Goal: Register for event/course

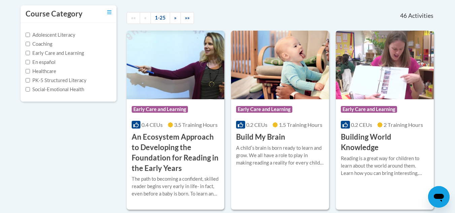
scroll to position [148, 0]
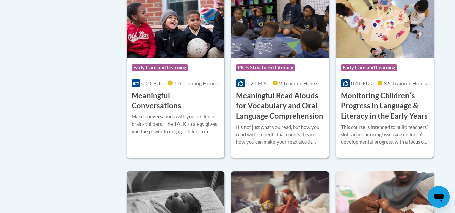
scroll to position [1077, 0]
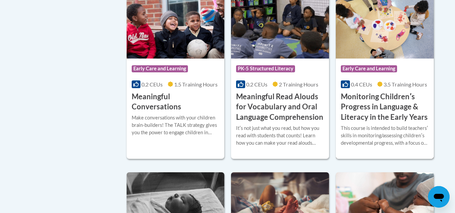
click at [361, 116] on h3 "Monitoring Childrenʹs Progress in Language & Literacy in the Early Years" at bounding box center [384, 107] width 88 height 31
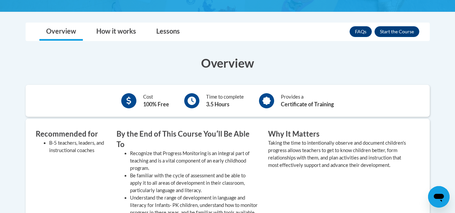
scroll to position [206, 0]
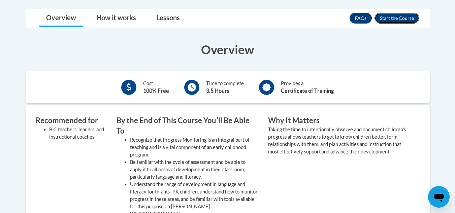
click at [402, 18] on button "Enroll" at bounding box center [396, 18] width 45 height 11
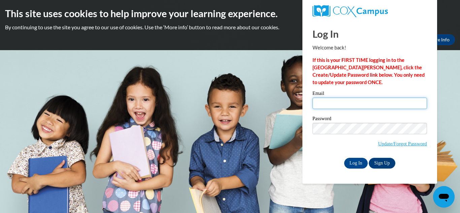
click at [388, 98] on input "Email" at bounding box center [369, 103] width 114 height 11
type input "Djones1031@ivytech.edu"
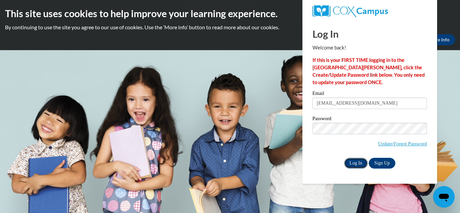
click at [357, 160] on input "Log In" at bounding box center [356, 163] width 24 height 11
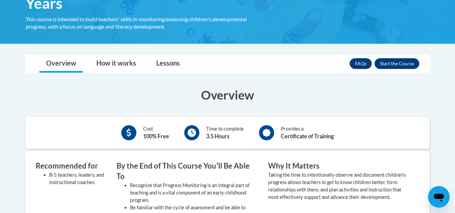
scroll to position [161, 0]
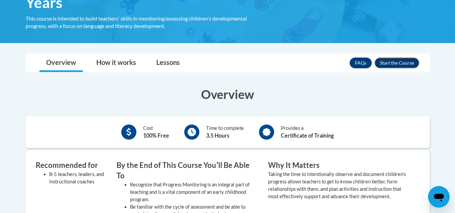
click at [397, 61] on button "Enroll" at bounding box center [396, 63] width 45 height 11
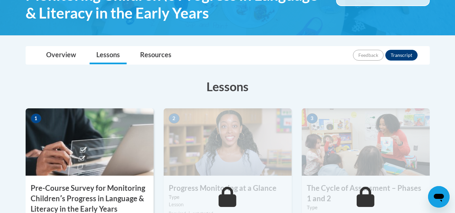
scroll to position [161, 0]
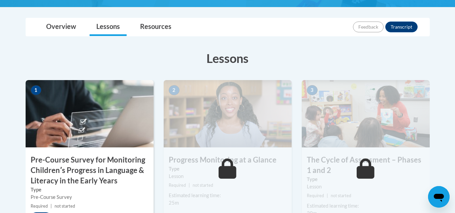
click at [114, 194] on div "Pre-Course Survey" at bounding box center [90, 196] width 118 height 7
click at [113, 189] on label "Type" at bounding box center [90, 189] width 118 height 7
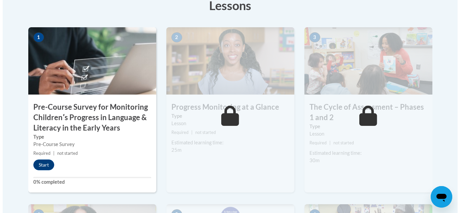
scroll to position [215, 0]
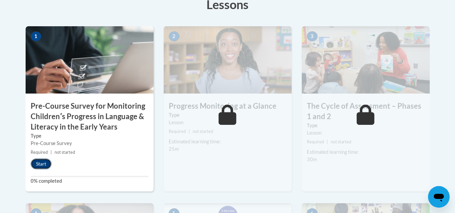
click at [44, 160] on button "Start" at bounding box center [41, 163] width 21 height 11
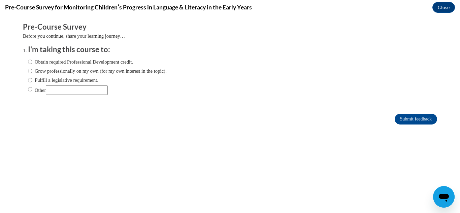
scroll to position [0, 0]
click at [28, 63] on input "Obtain required Professional Development credit." at bounding box center [30, 61] width 4 height 7
radio input "true"
click at [401, 120] on input "Submit feedback" at bounding box center [415, 119] width 42 height 11
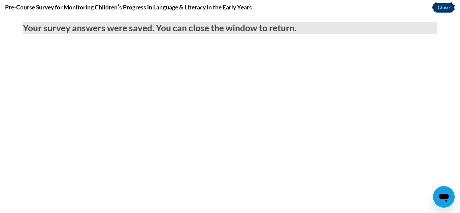
click at [442, 3] on button "Close" at bounding box center [443, 7] width 23 height 11
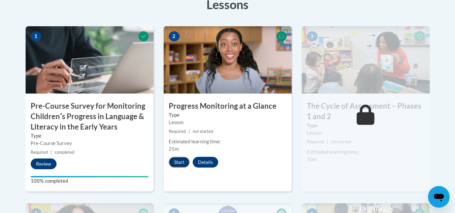
click at [183, 163] on button "Start" at bounding box center [179, 162] width 21 height 11
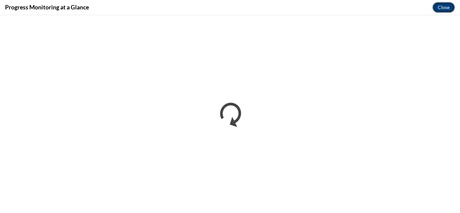
click at [440, 6] on button "Close" at bounding box center [443, 7] width 23 height 11
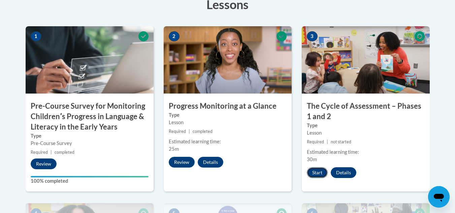
click at [312, 177] on button "Start" at bounding box center [316, 172] width 21 height 11
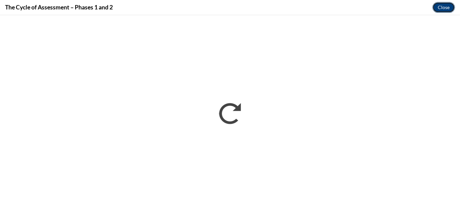
click at [445, 3] on button "Close" at bounding box center [443, 7] width 23 height 11
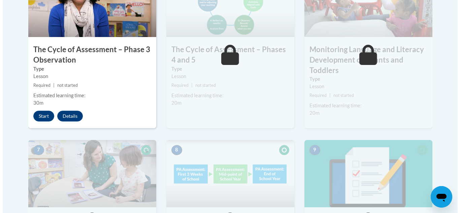
scroll to position [444, 0]
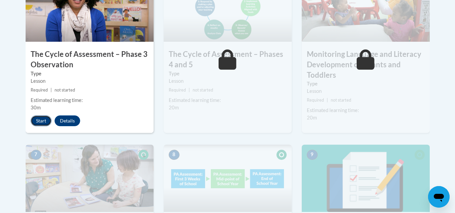
click at [43, 122] on button "Start" at bounding box center [41, 120] width 21 height 11
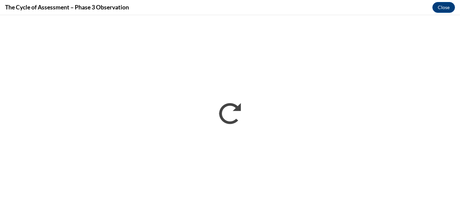
scroll to position [0, 0]
click at [444, 9] on button "Close" at bounding box center [443, 7] width 23 height 11
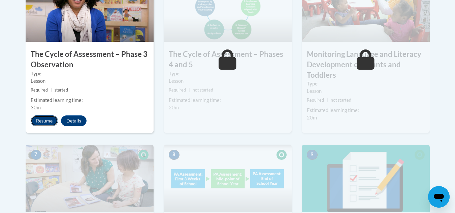
click at [42, 119] on button "Resume" at bounding box center [44, 120] width 27 height 11
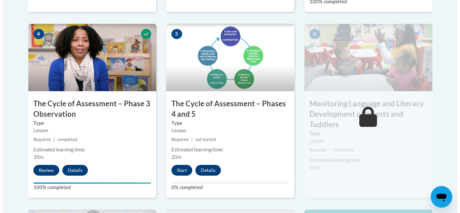
scroll to position [421, 0]
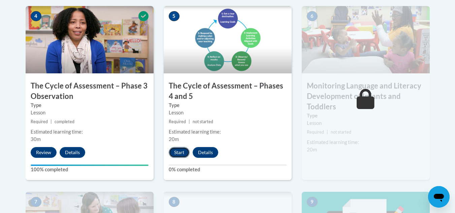
click at [181, 150] on button "Start" at bounding box center [179, 152] width 21 height 11
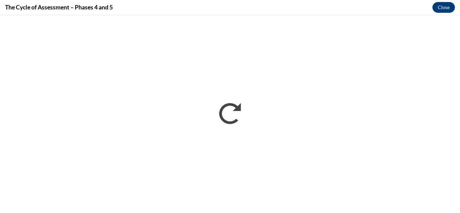
scroll to position [0, 0]
